Goal: Information Seeking & Learning: Check status

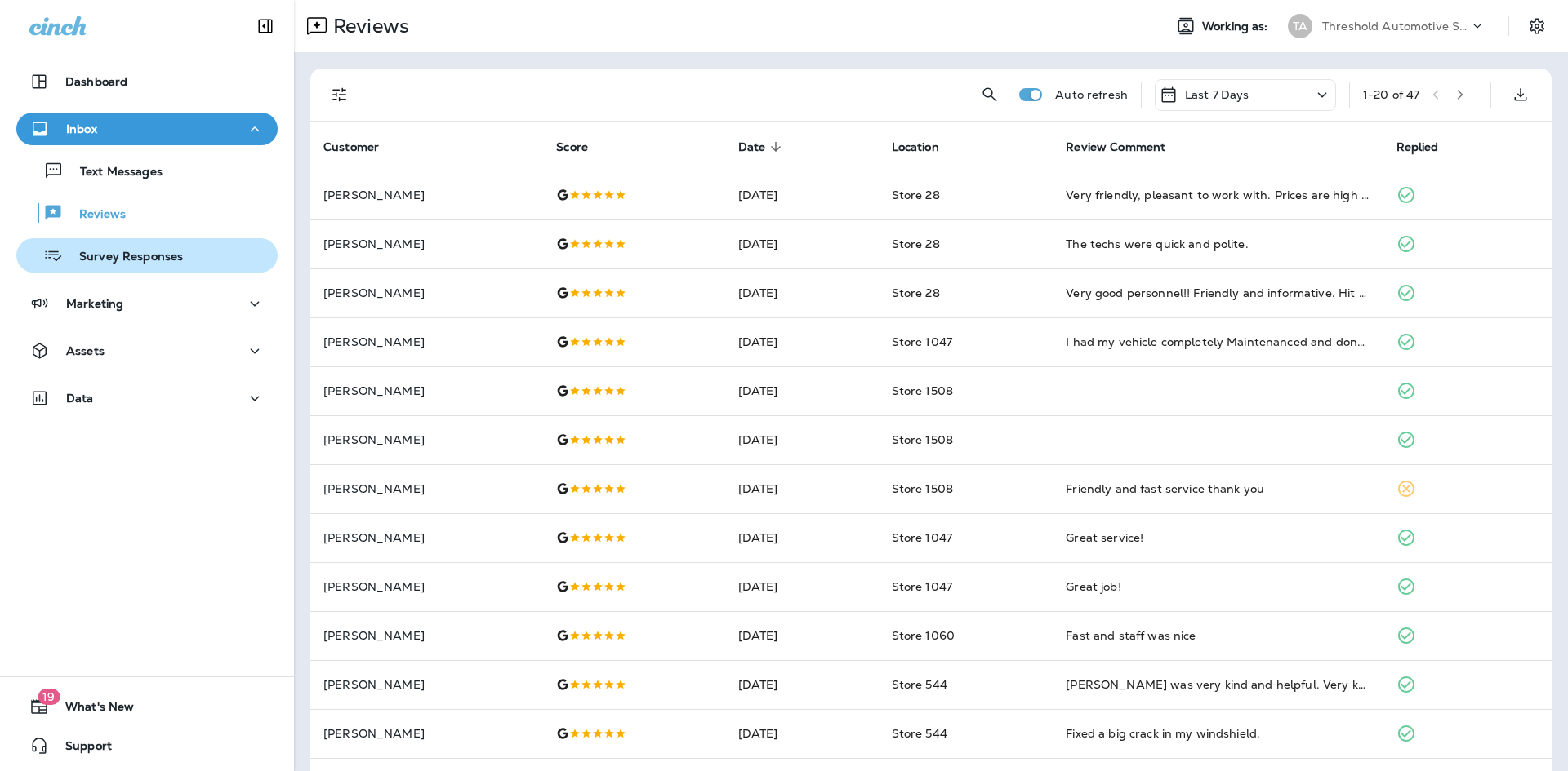
click at [161, 256] on p "Survey Responses" at bounding box center [123, 257] width 120 height 15
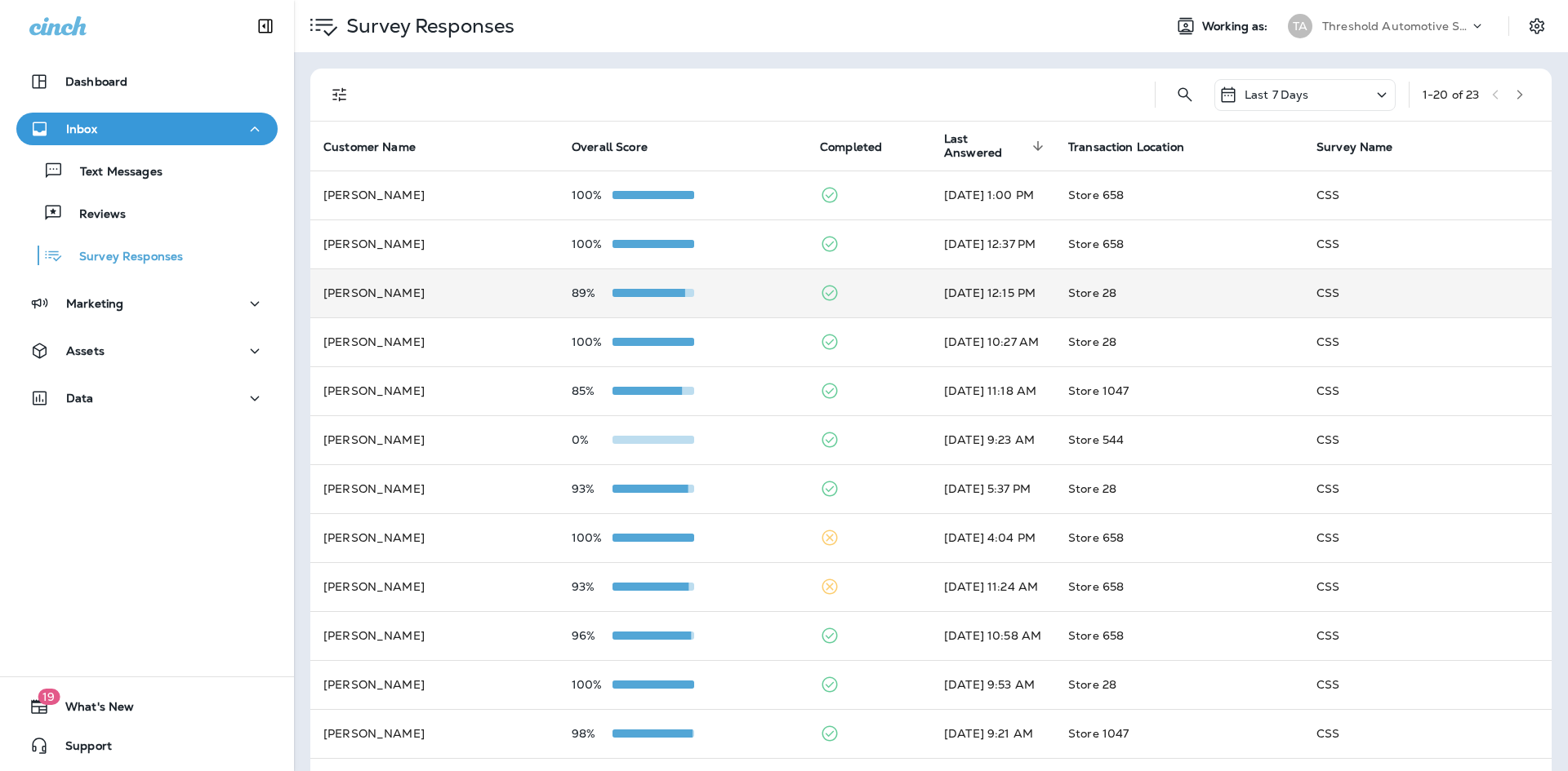
click at [715, 303] on td "89%" at bounding box center [682, 293] width 248 height 49
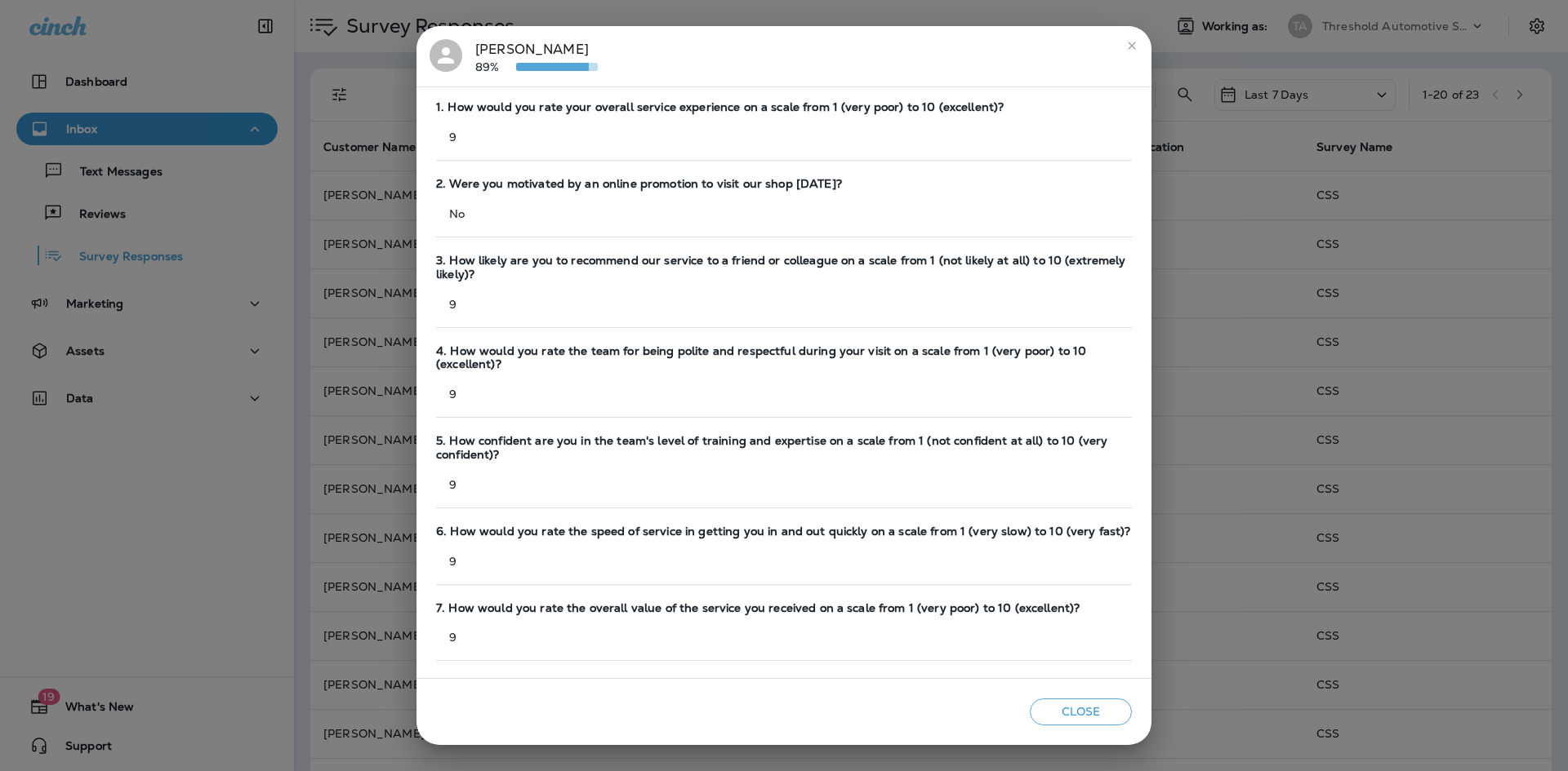
scroll to position [204, 0]
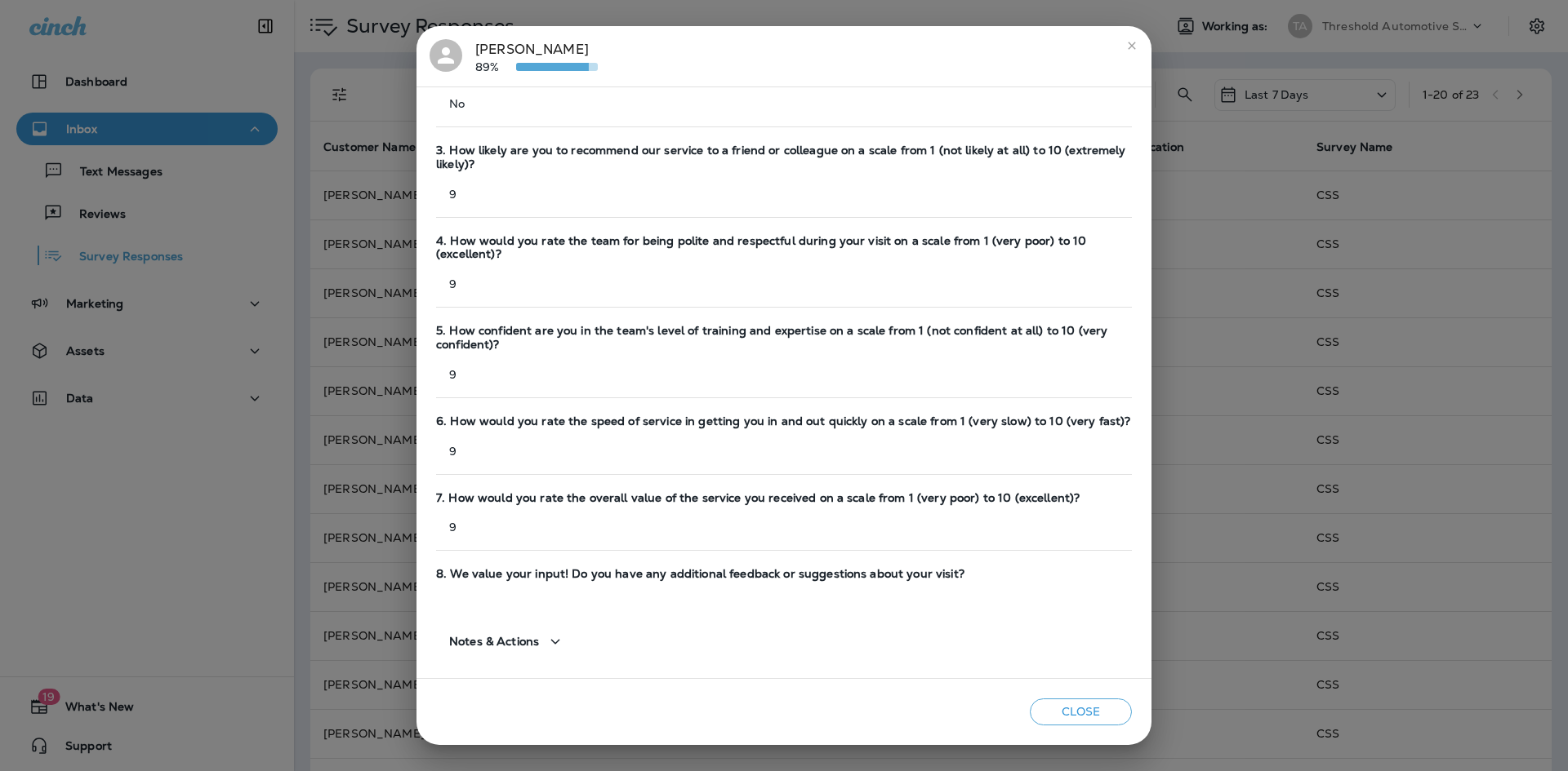
click at [486, 55] on div "[PERSON_NAME] 89%" at bounding box center [536, 57] width 123 height 34
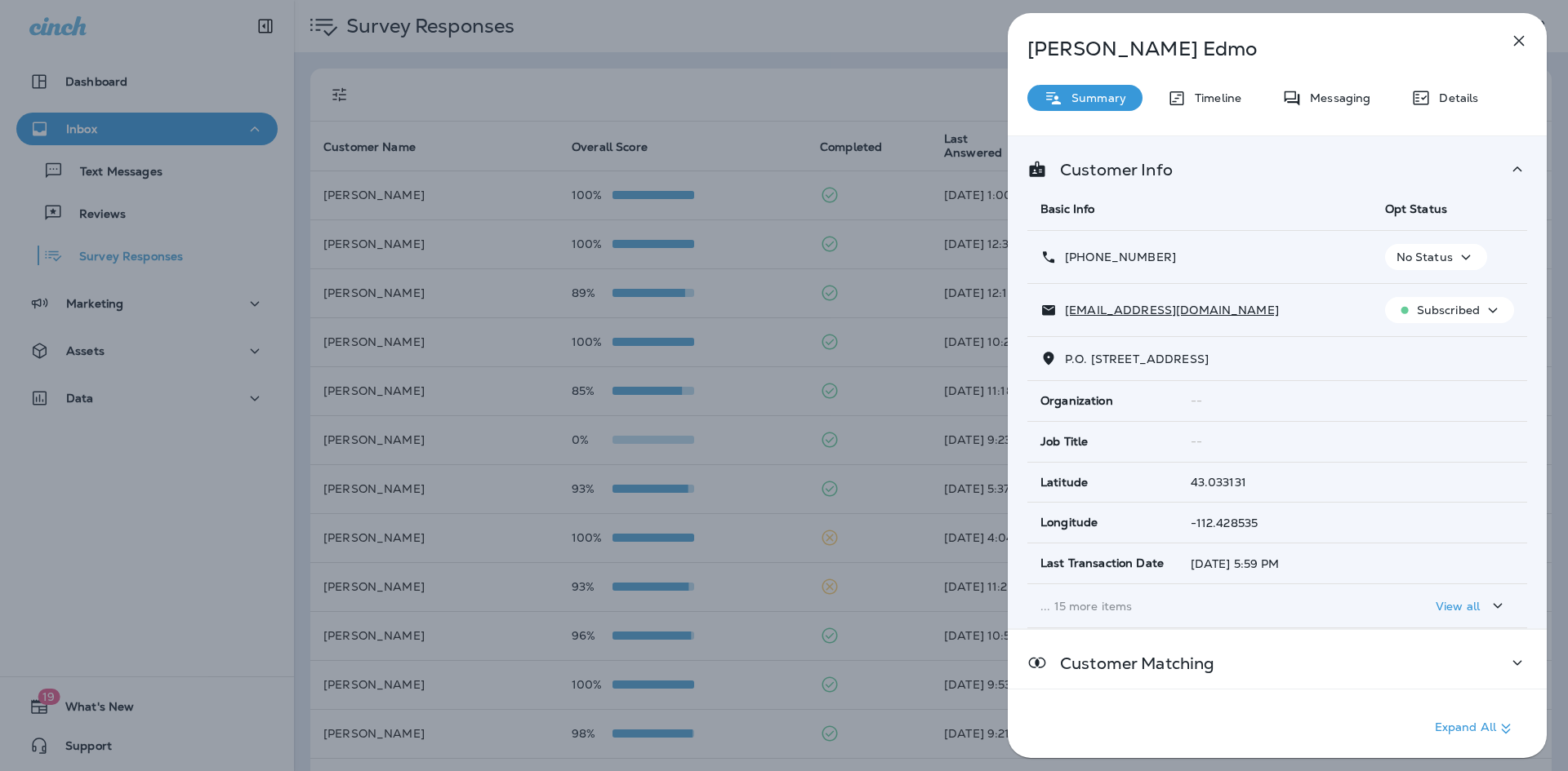
click at [1470, 112] on div "[PERSON_NAME] Summary Timeline Messaging Details Customer Info Basic Info Opt S…" at bounding box center [1278, 390] width 539 height 755
click at [1469, 112] on div "[PERSON_NAME] Summary Timeline Messaging Details Customer Info Basic Info Opt S…" at bounding box center [1278, 390] width 539 height 755
click at [1428, 79] on div "[PERSON_NAME] Summary Timeline Messaging Details Customer Info Basic Info Opt S…" at bounding box center [1278, 390] width 539 height 755
click at [1432, 90] on div "Details" at bounding box center [1444, 98] width 100 height 26
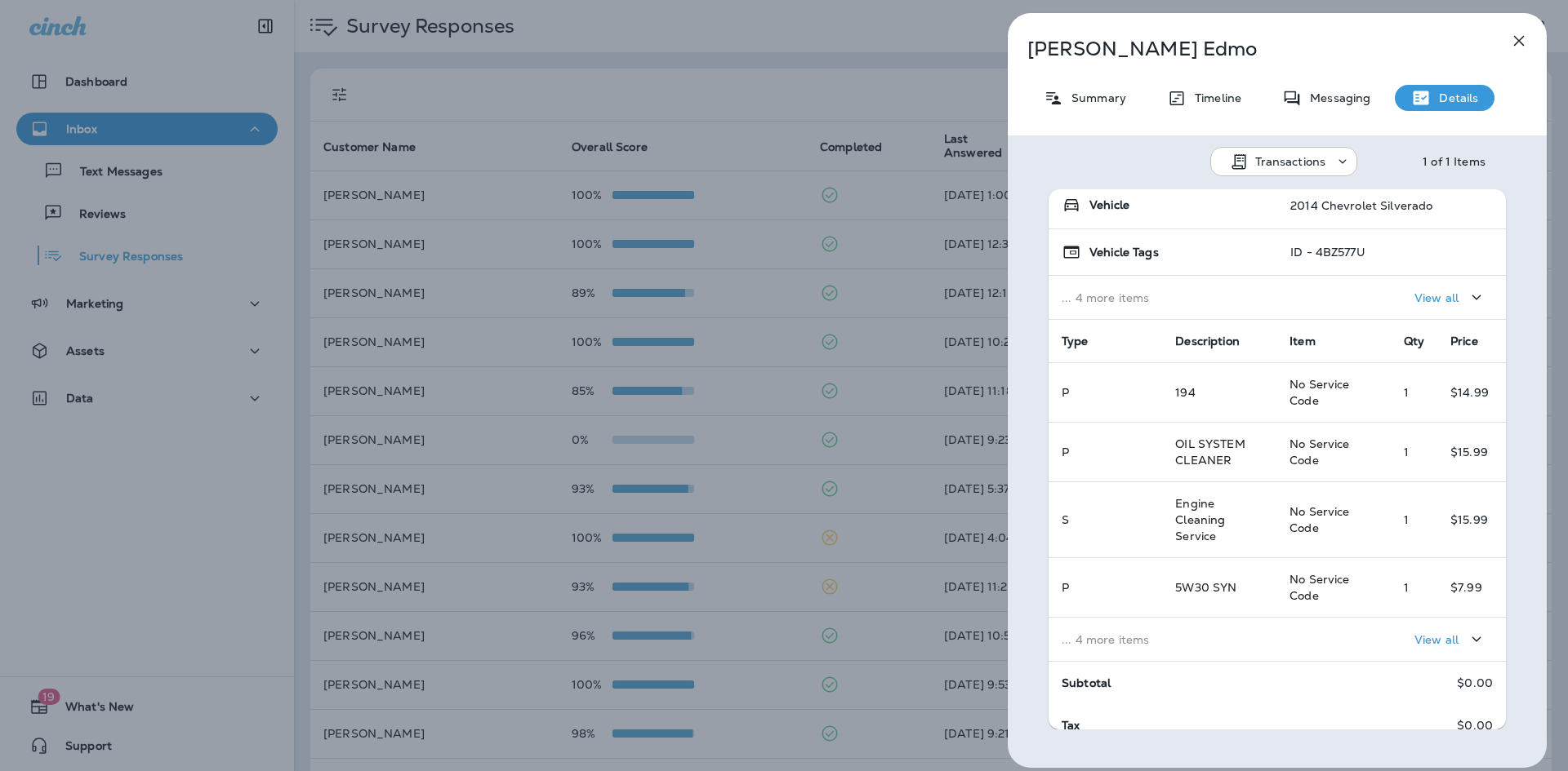
scroll to position [207, 0]
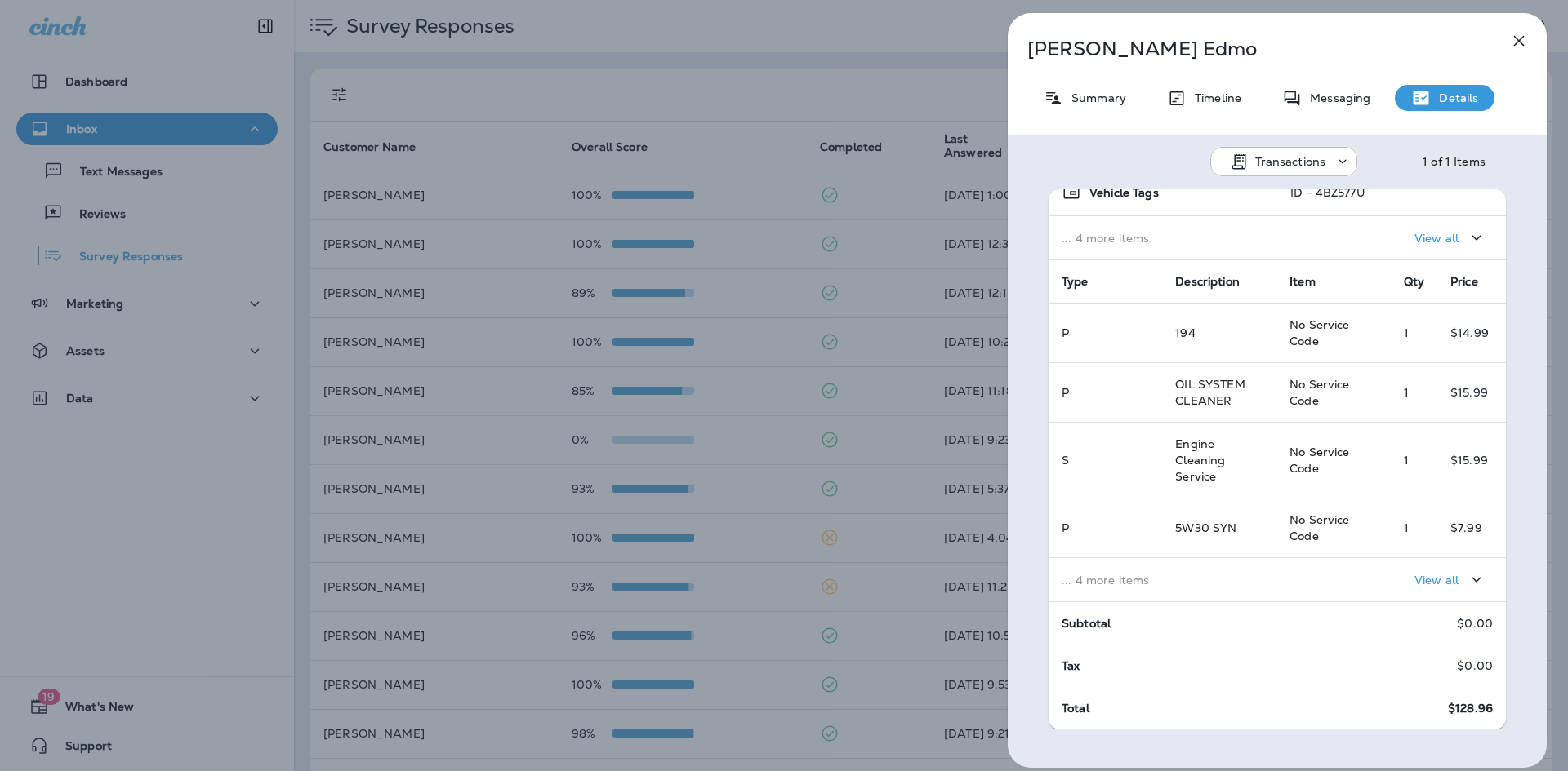
click at [1513, 37] on icon "button" at bounding box center [1518, 41] width 20 height 20
